Goal: Information Seeking & Learning: Learn about a topic

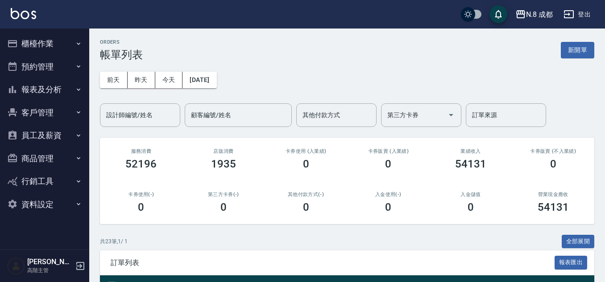
click at [581, 240] on button "全部展開" at bounding box center [578, 242] width 33 height 14
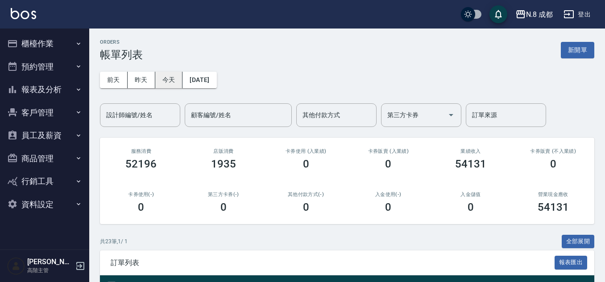
click at [174, 79] on button "今天" at bounding box center [169, 80] width 28 height 17
click at [65, 88] on button "報表及分析" at bounding box center [45, 89] width 82 height 23
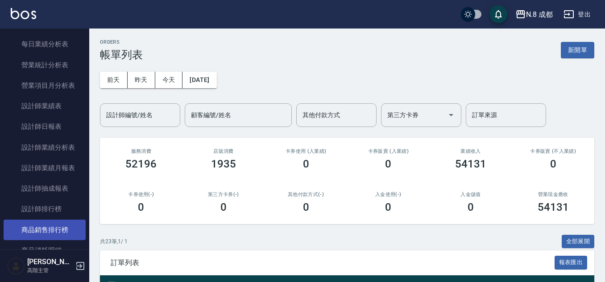
scroll to position [312, 0]
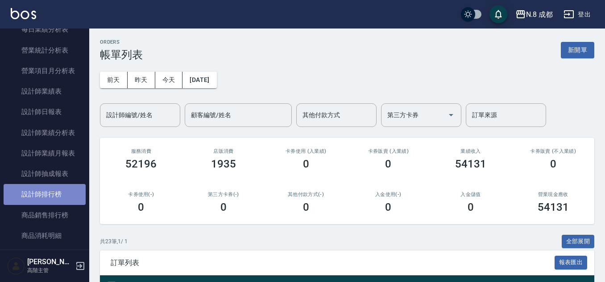
click at [58, 195] on link "設計師排行榜" at bounding box center [45, 194] width 82 height 21
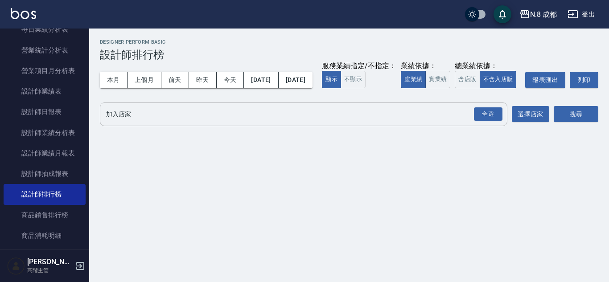
click at [503, 123] on button "全選" at bounding box center [488, 114] width 32 height 17
click at [578, 123] on button "搜尋" at bounding box center [576, 114] width 45 height 17
click at [495, 121] on div "全選" at bounding box center [488, 114] width 29 height 14
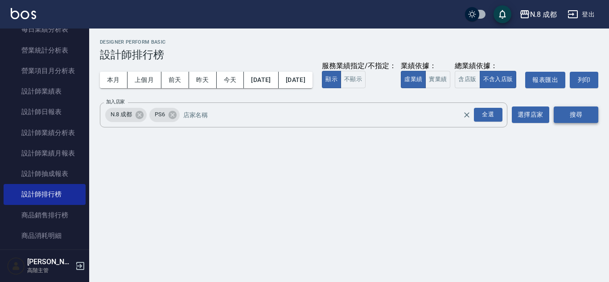
click at [573, 123] on button "搜尋" at bounding box center [576, 115] width 45 height 17
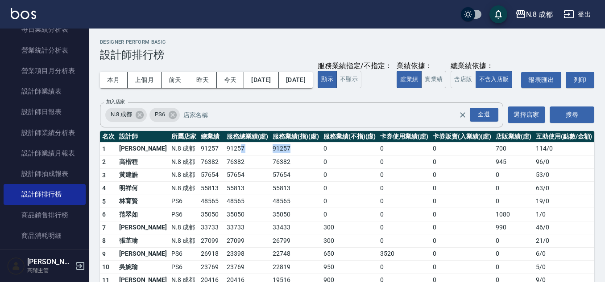
drag, startPoint x: 217, startPoint y: 166, endPoint x: 285, endPoint y: 173, distance: 67.6
click at [285, 156] on tr "1 [PERSON_NAME]8 成都 91257 91257 91257 0 0 0 700 114 / 0" at bounding box center [347, 148] width 494 height 13
click at [285, 156] on td "91257" at bounding box center [295, 148] width 51 height 13
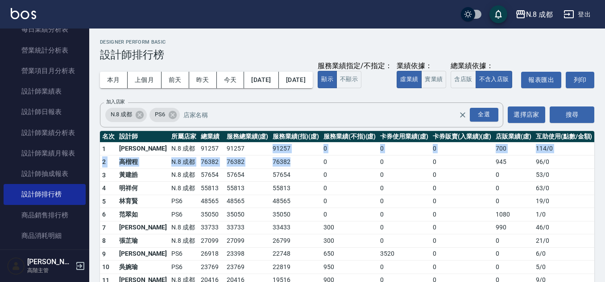
drag, startPoint x: 227, startPoint y: 170, endPoint x: 302, endPoint y: 183, distance: 76.1
click at [302, 183] on tbody "1 [PERSON_NAME]8 成都 91257 91257 91257 0 0 0 700 114 / 0 2 [PERSON_NAME]程 N.8 成都…" at bounding box center [347, 260] width 494 height 236
click at [302, 169] on td "76382" at bounding box center [295, 162] width 51 height 13
drag, startPoint x: 289, startPoint y: 181, endPoint x: 218, endPoint y: 161, distance: 74.0
click at [218, 161] on tbody "1 [PERSON_NAME]8 成都 91257 91257 91257 0 0 0 700 114 / 0 2 [PERSON_NAME]程 N.8 成都…" at bounding box center [347, 260] width 494 height 236
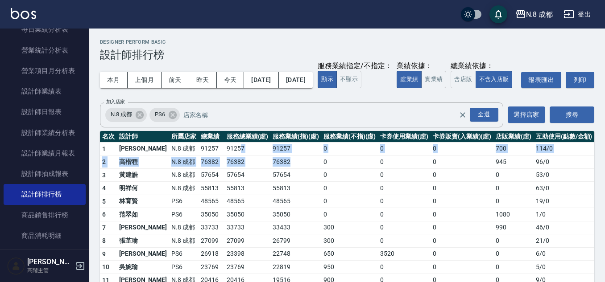
click at [224, 156] on td "91257" at bounding box center [247, 148] width 46 height 13
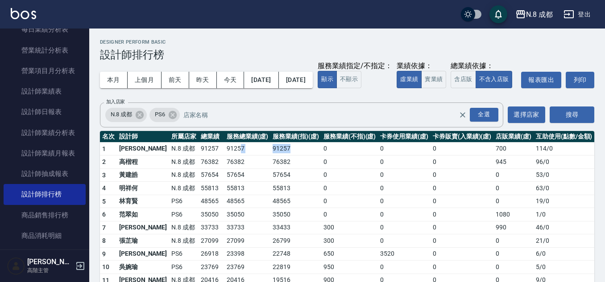
drag, startPoint x: 215, startPoint y: 161, endPoint x: 302, endPoint y: 169, distance: 87.3
click at [302, 156] on tr "1 [PERSON_NAME]8 成都 91257 91257 91257 0 0 0 700 114 / 0" at bounding box center [347, 148] width 494 height 13
click at [302, 156] on td "91257" at bounding box center [295, 148] width 51 height 13
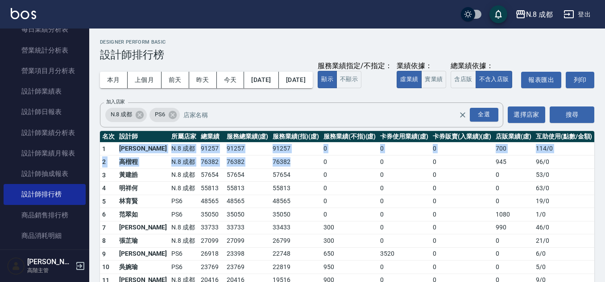
drag, startPoint x: 295, startPoint y: 184, endPoint x: 114, endPoint y: 168, distance: 181.4
click at [114, 168] on tbody "1 [PERSON_NAME]8 成都 91257 91257 91257 0 0 0 700 114 / 0 2 [PERSON_NAME]程 N.8 成都…" at bounding box center [347, 260] width 494 height 236
click at [169, 156] on td "N.8 成都" at bounding box center [183, 148] width 29 height 13
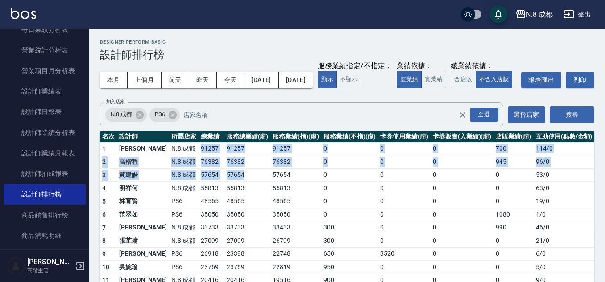
drag, startPoint x: 167, startPoint y: 161, endPoint x: 245, endPoint y: 190, distance: 82.7
click at [245, 190] on tbody "1 [PERSON_NAME]8 成都 91257 91257 91257 0 0 0 700 114 / 0 2 [PERSON_NAME]程 N.8 成都…" at bounding box center [347, 260] width 494 height 236
click at [245, 182] on td "57654" at bounding box center [247, 175] width 46 height 13
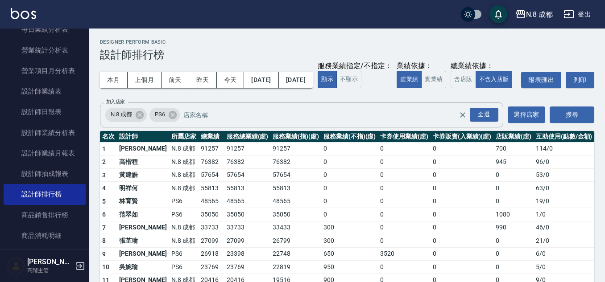
scroll to position [45, 0]
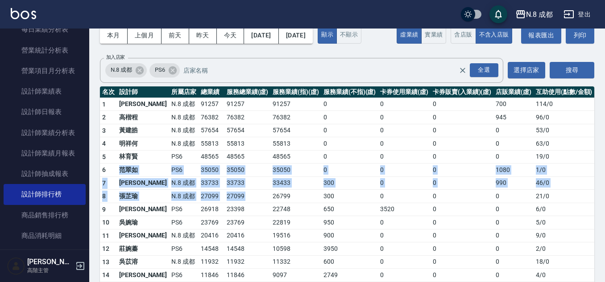
click at [111, 190] on tbody "1 [PERSON_NAME]8 成都 91257 91257 91257 0 0 0 700 114 / 0 2 [PERSON_NAME]程 N.8 成都…" at bounding box center [347, 216] width 494 height 236
click at [111, 177] on td "6" at bounding box center [108, 170] width 17 height 13
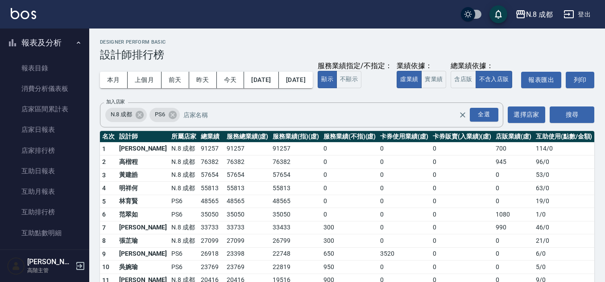
scroll to position [0, 0]
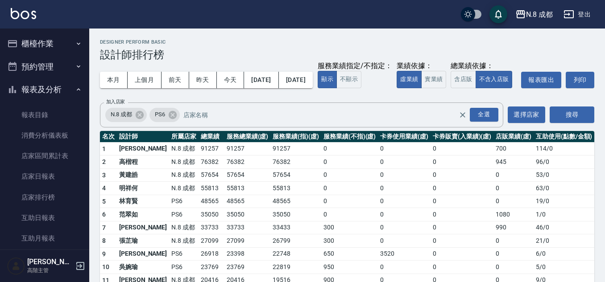
drag, startPoint x: 66, startPoint y: 43, endPoint x: 65, endPoint y: 54, distance: 10.7
click at [66, 43] on button "櫃檯作業" at bounding box center [45, 43] width 82 height 23
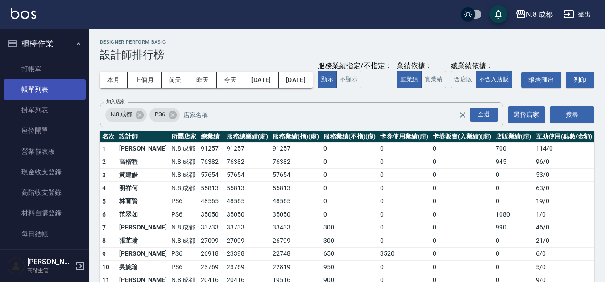
click at [69, 88] on link "帳單列表" at bounding box center [45, 89] width 82 height 21
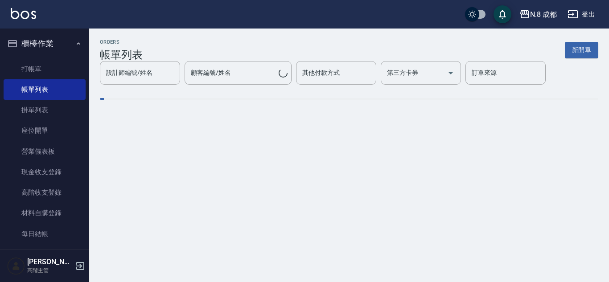
click at [326, 35] on div "ORDERS 帳單列表 新開單 設計師編號/姓名 設計師編號/姓名 顧客編號/姓名 顧客編號/姓名 其他付款方式 其他付款方式 第三方卡券 第三方卡券 訂單來…" at bounding box center [349, 76] width 520 height 95
